Goal: Entertainment & Leisure: Consume media (video, audio)

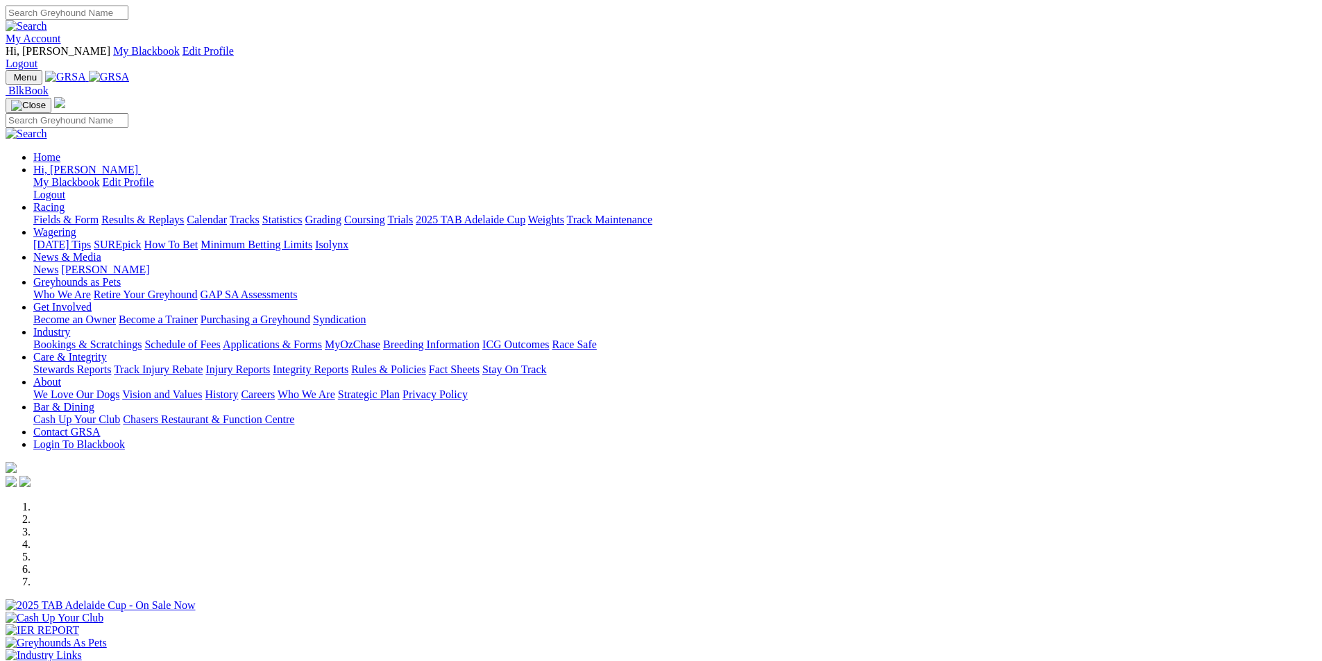
scroll to position [416, 0]
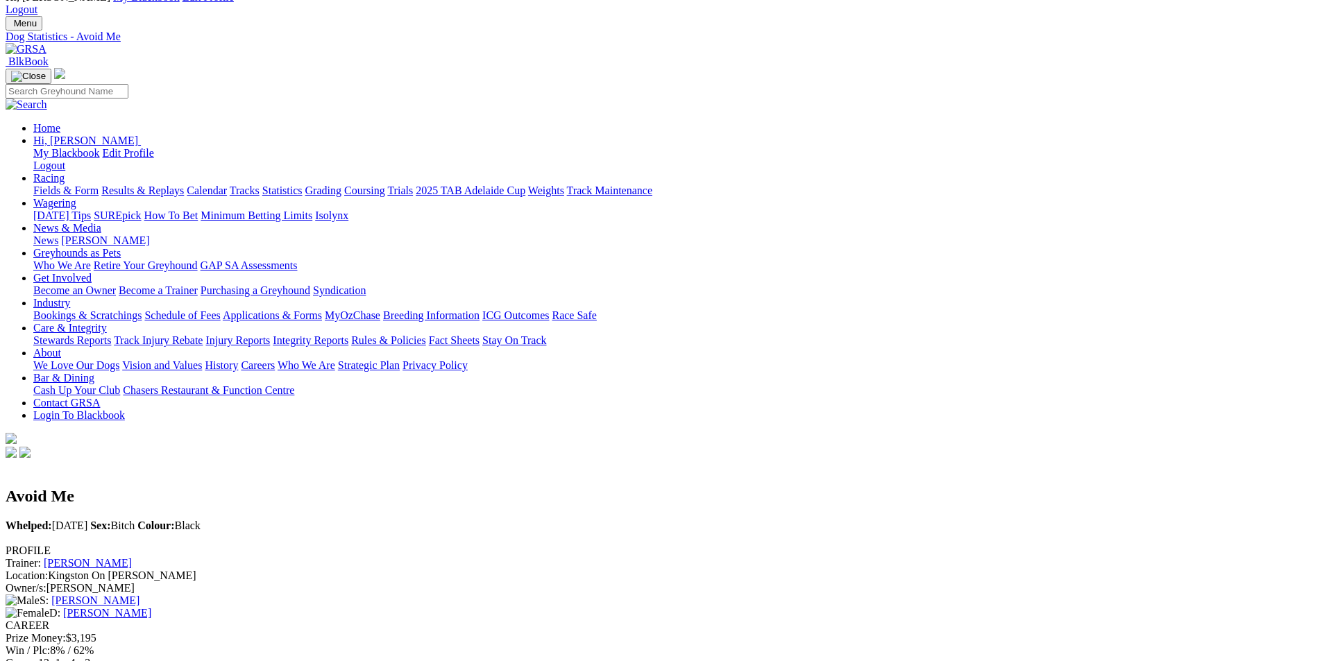
scroll to position [486, 0]
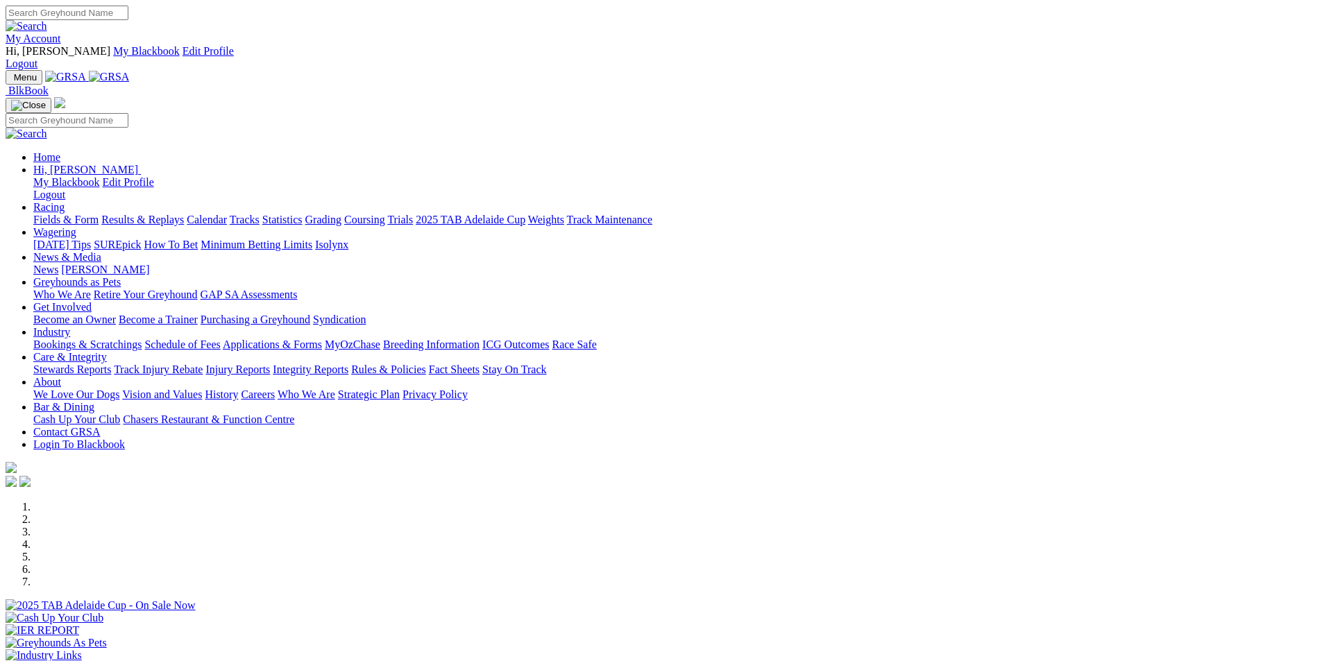
scroll to position [208, 0]
